Goal: Go to known website: Access a specific website the user already knows

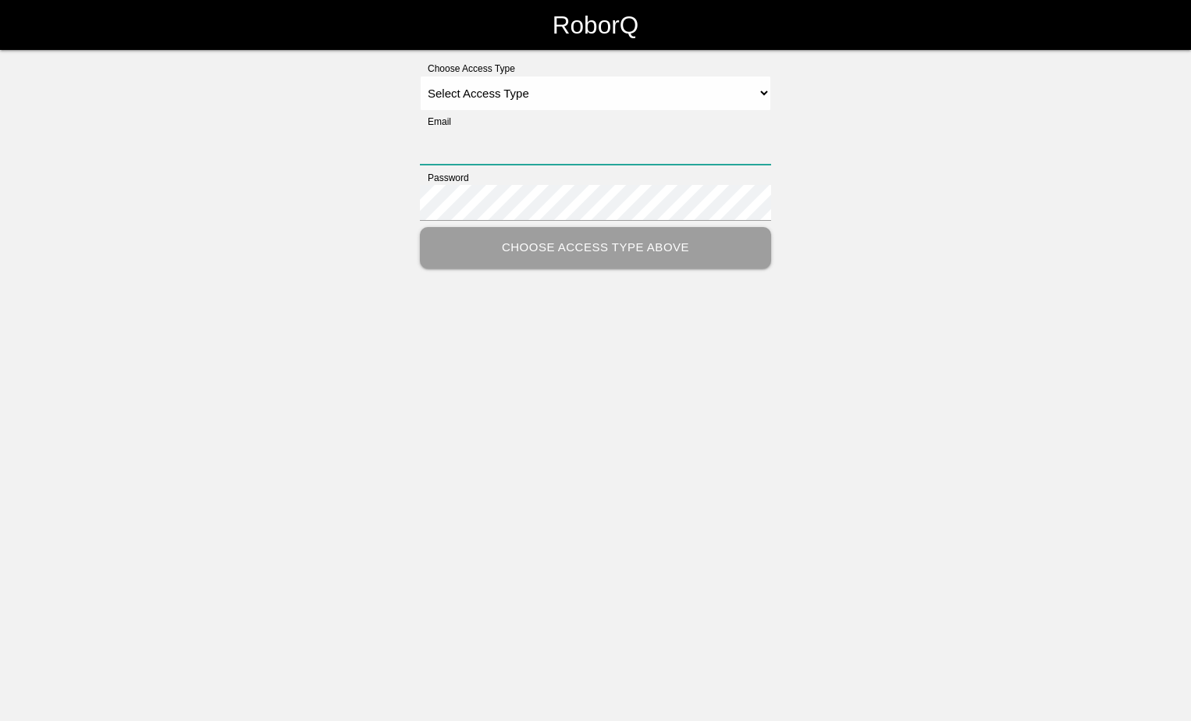
type input "[PERSON_NAME][EMAIL_ADDRESS][PERSON_NAME][DOMAIN_NAME]"
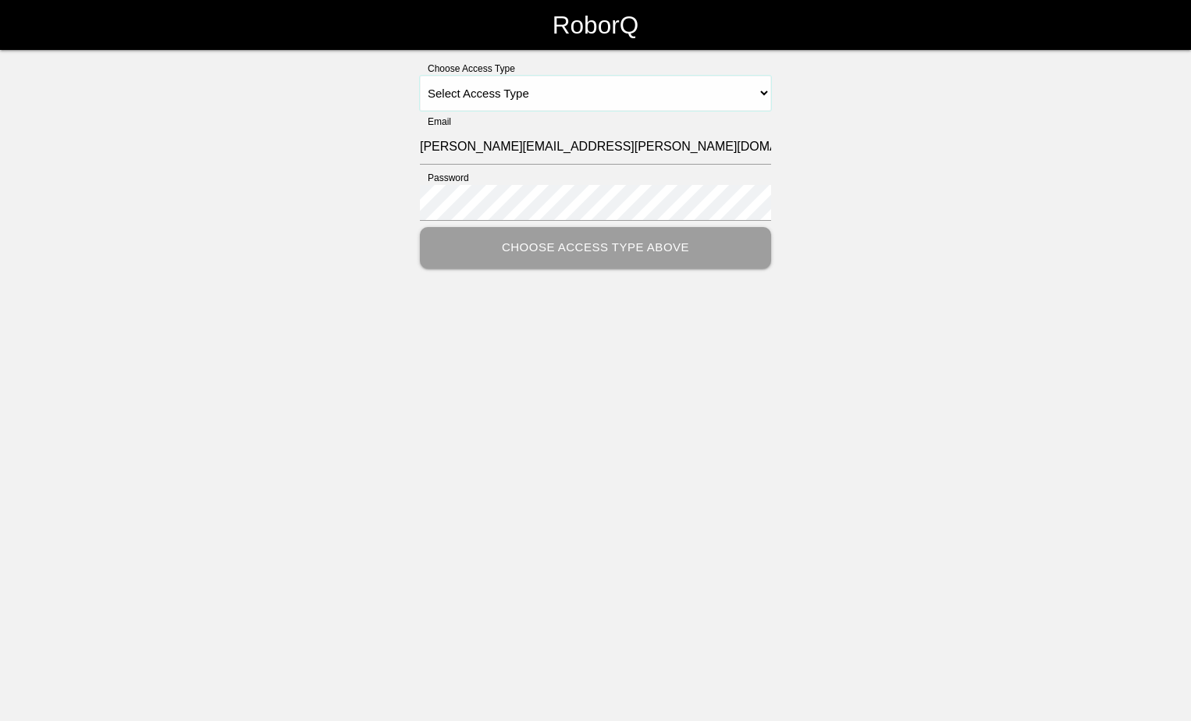
click at [763, 89] on select "Select Access Type Admin Customer Supervisor Worker" at bounding box center [595, 93] width 351 height 35
select select "Customer"
click at [420, 76] on select "Select Access Type Admin Customer Supervisor Worker" at bounding box center [595, 93] width 351 height 35
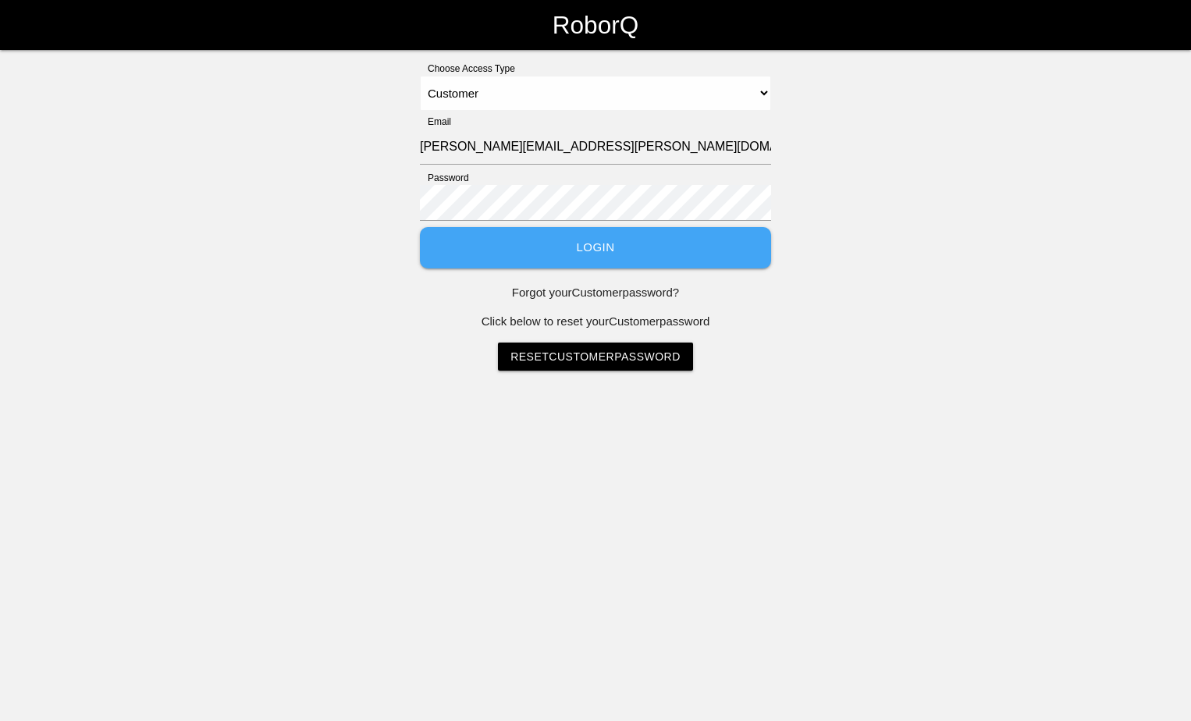
click at [589, 244] on button "Login" at bounding box center [595, 247] width 351 height 41
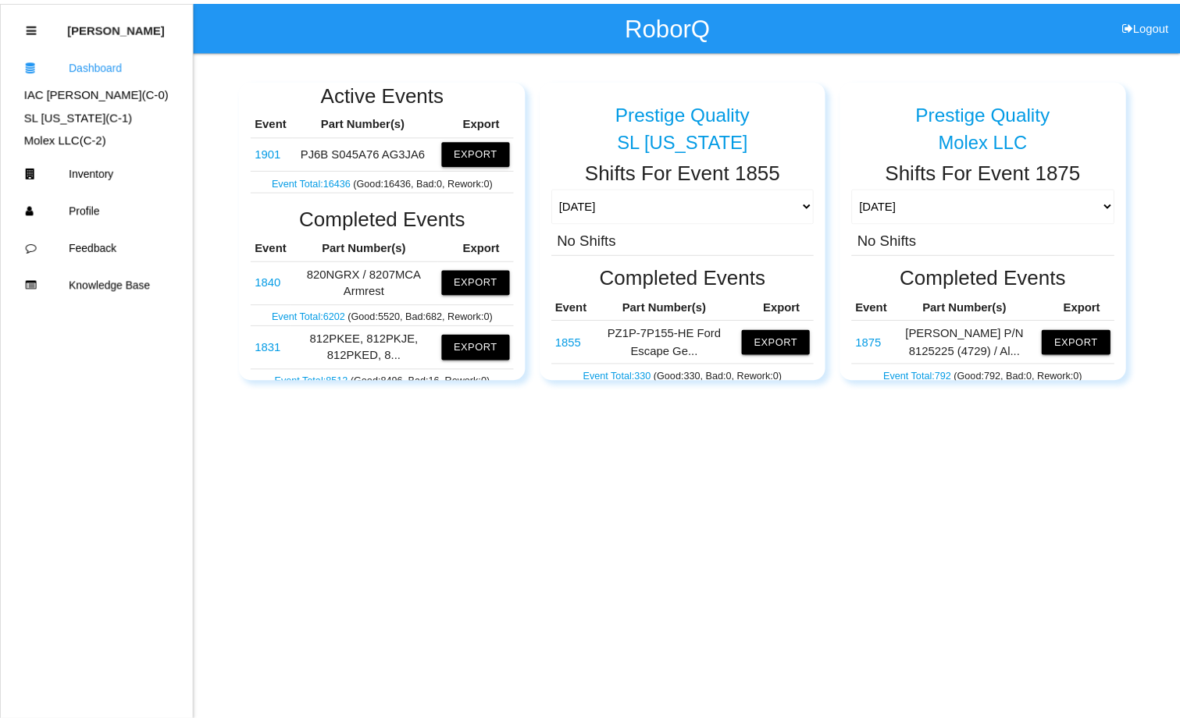
scroll to position [312, 0]
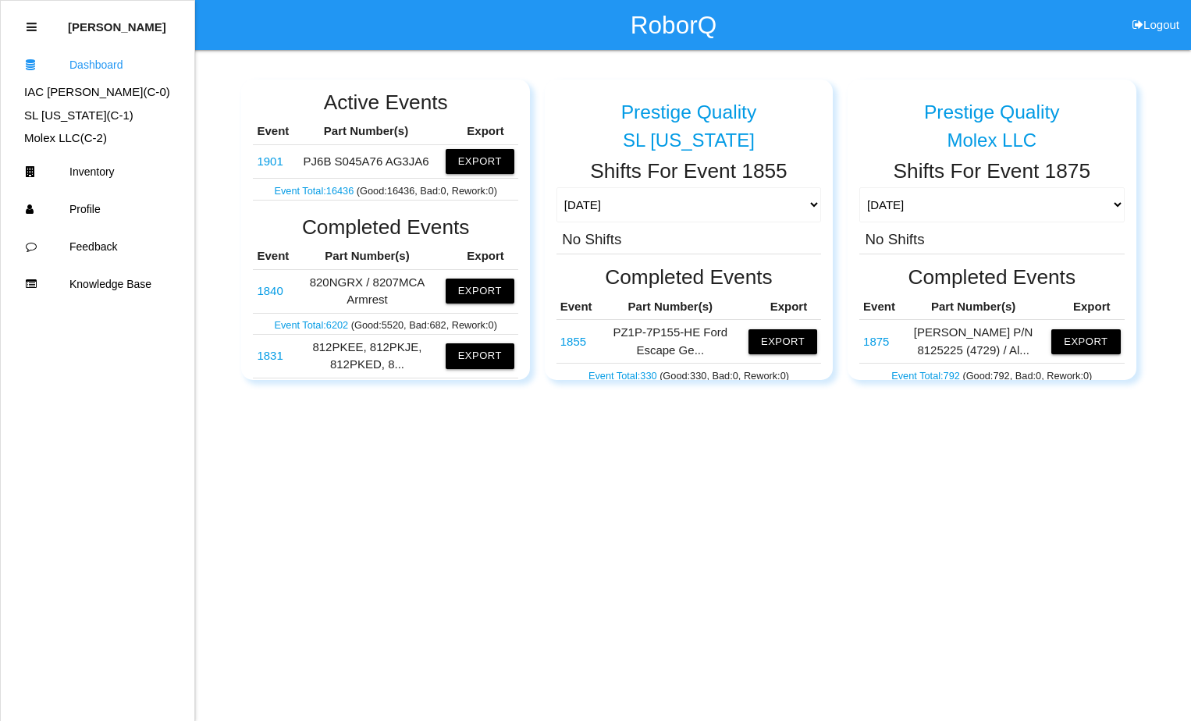
click at [277, 290] on link "1840" at bounding box center [270, 290] width 26 height 13
